Goal: Task Accomplishment & Management: Manage account settings

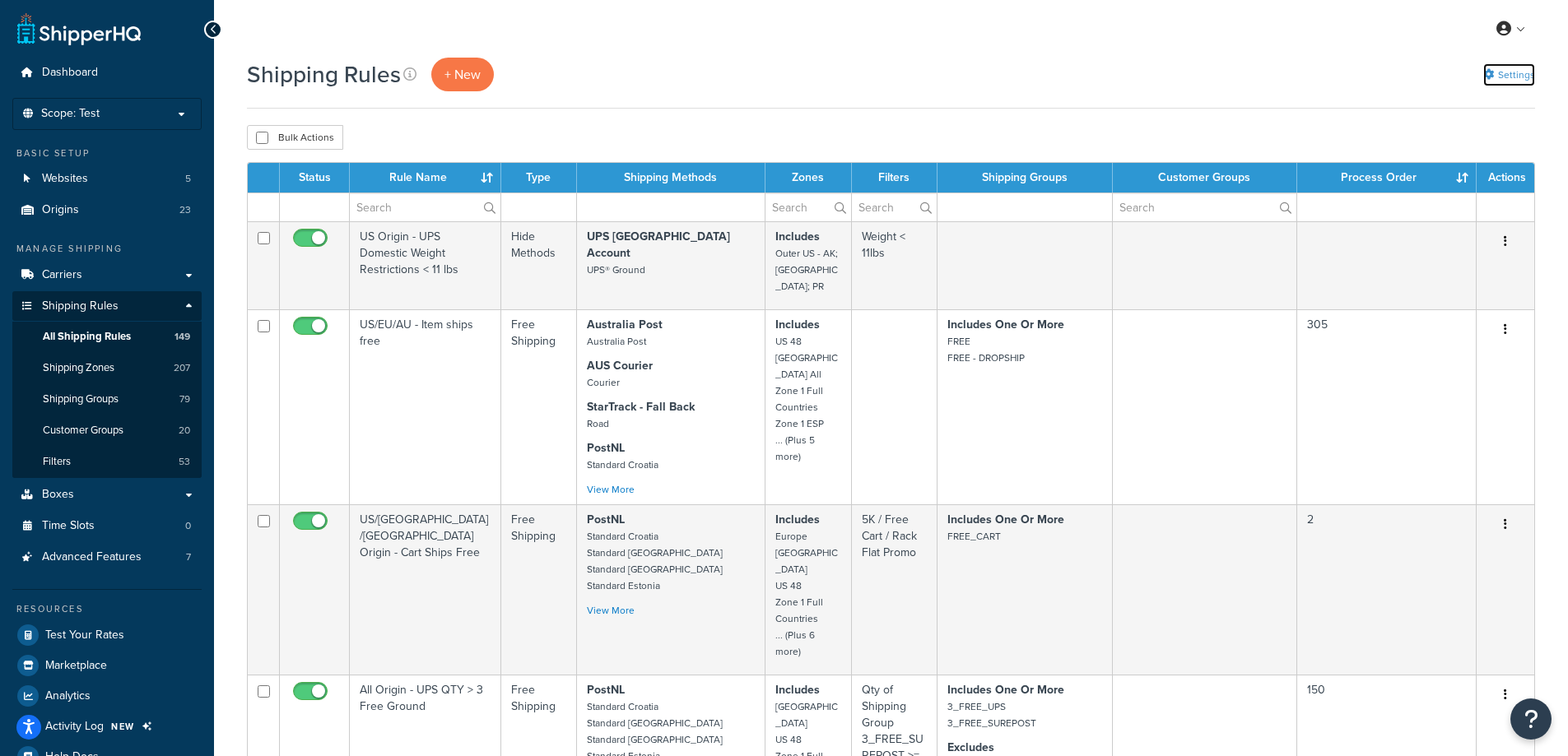
click at [1513, 73] on link "Settings" at bounding box center [1509, 74] width 52 height 23
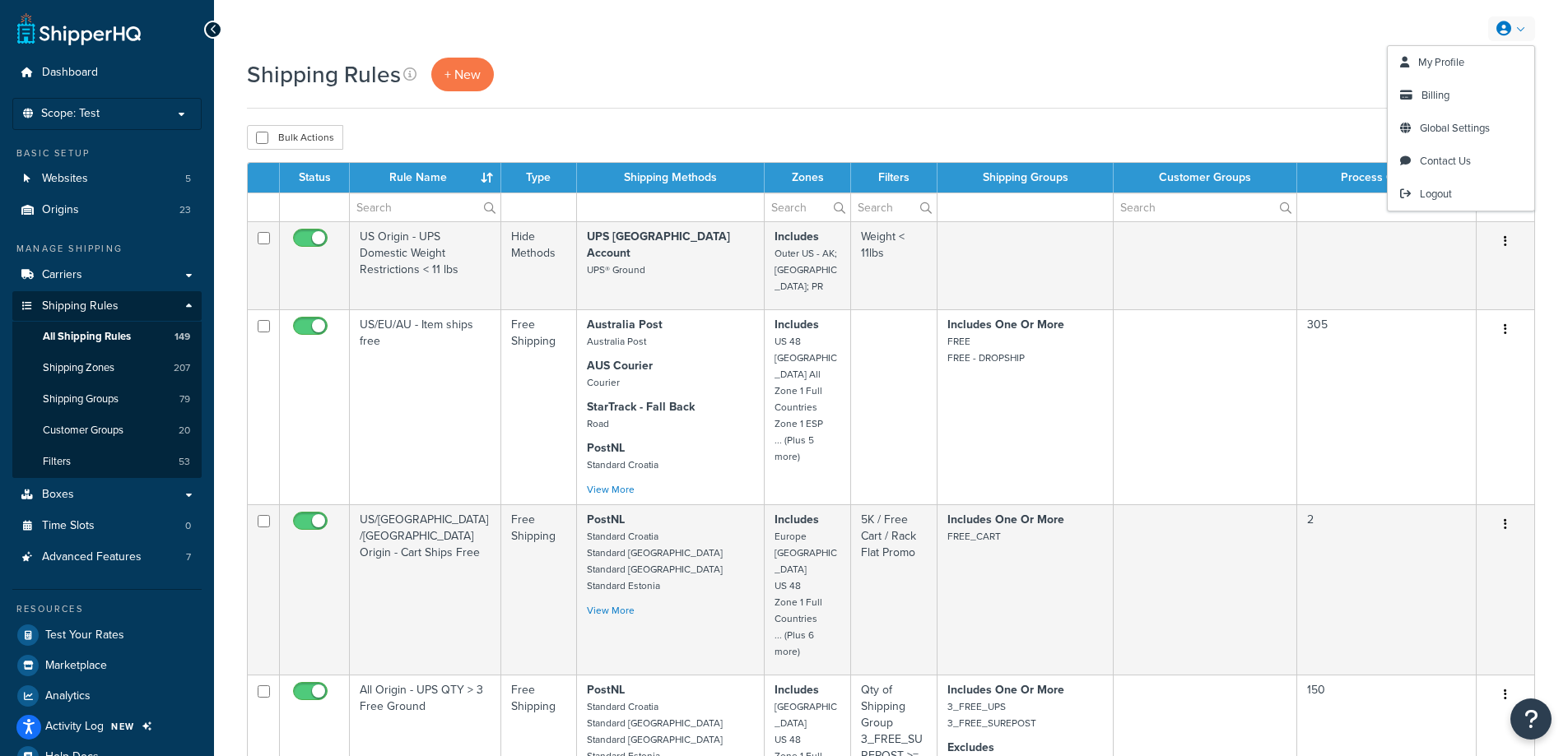
click at [1532, 28] on link at bounding box center [1511, 28] width 47 height 25
click at [1466, 132] on span "Global Settings" at bounding box center [1455, 128] width 70 height 16
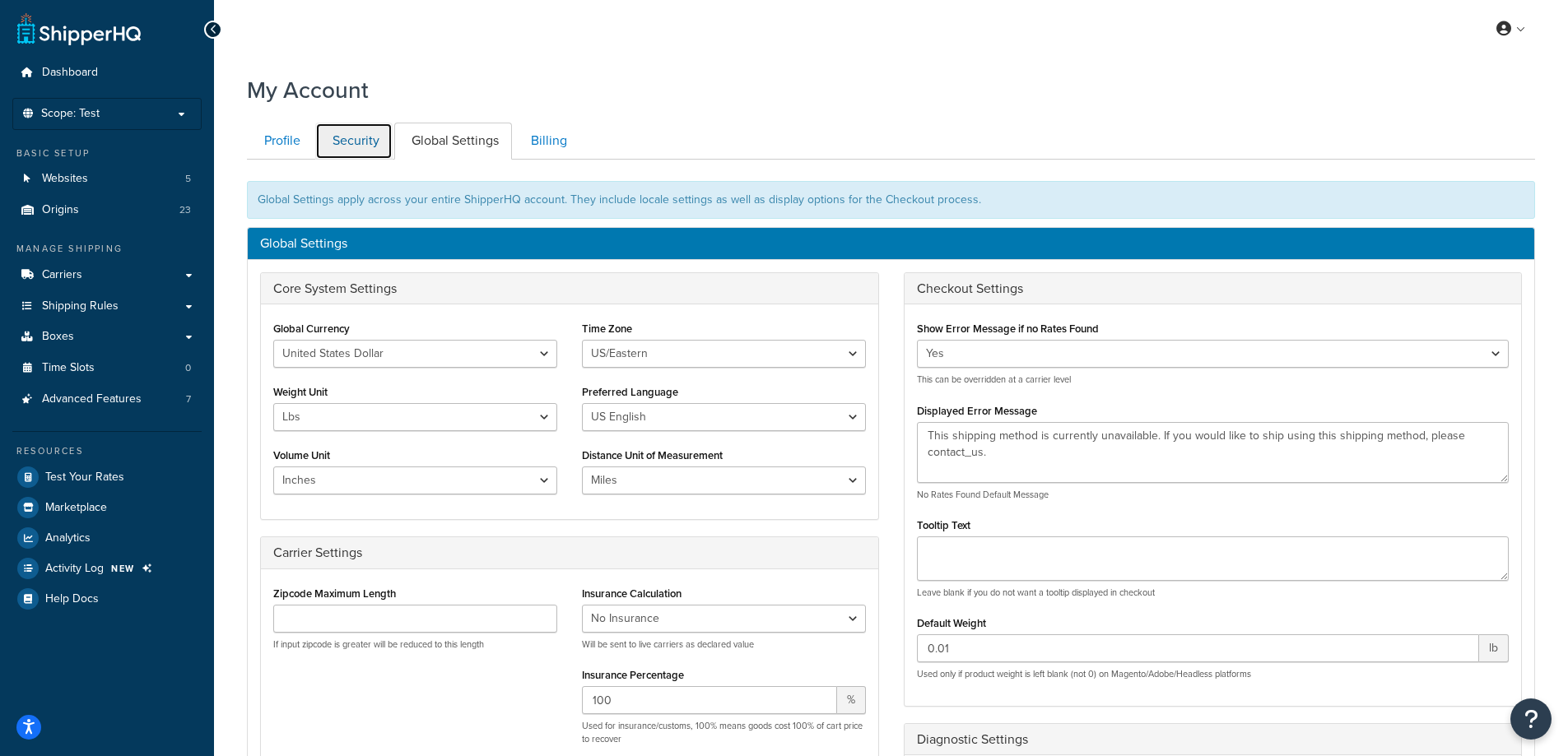
click at [361, 146] on link "Security" at bounding box center [354, 141] width 77 height 37
